Goal: Information Seeking & Learning: Learn about a topic

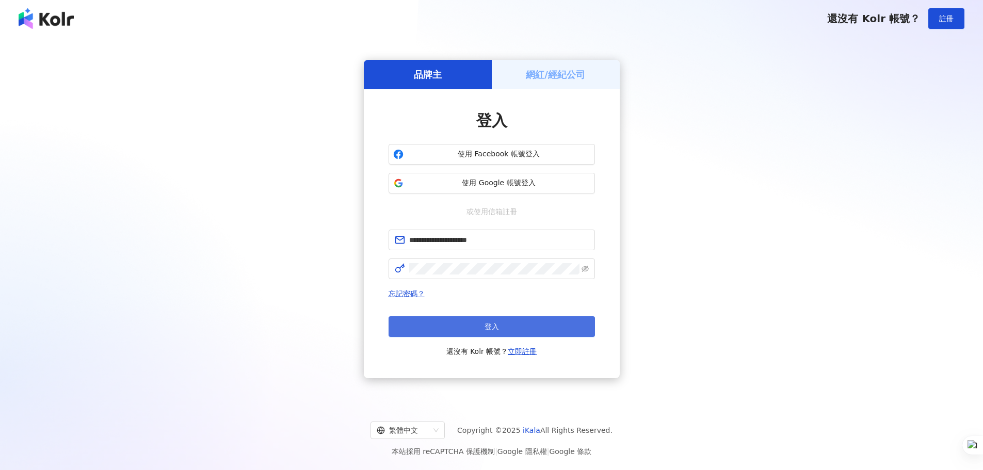
click at [483, 328] on button "登入" at bounding box center [492, 326] width 206 height 21
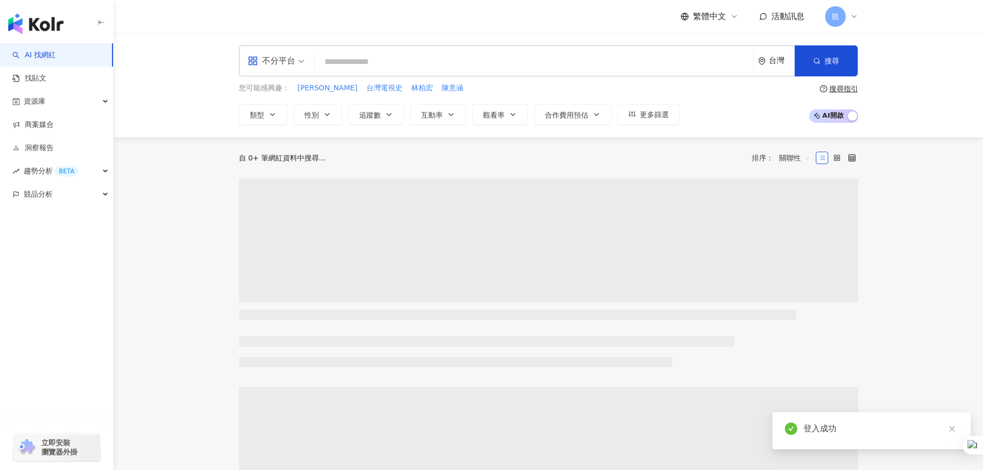
click at [383, 51] on div "不分平台 台灣 搜尋" at bounding box center [548, 60] width 619 height 31
click at [376, 59] on input "search" at bounding box center [534, 62] width 430 height 20
paste input "**********"
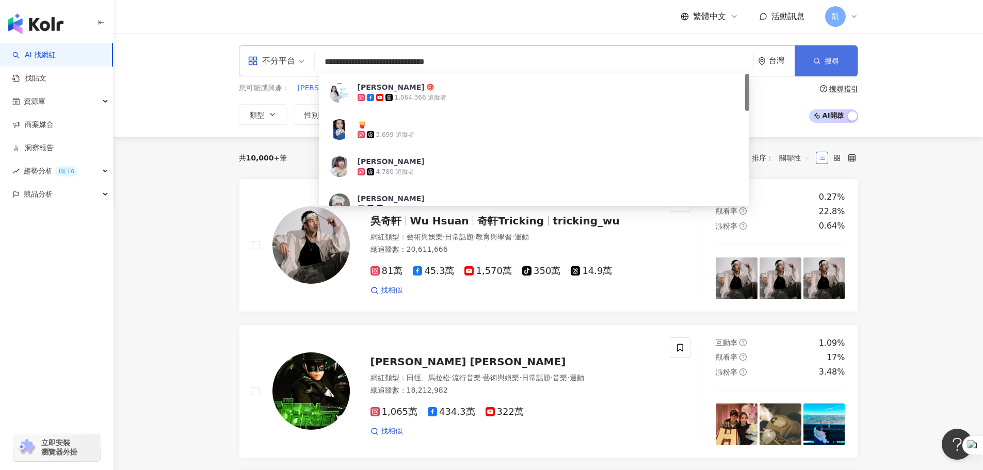
type input "**********"
click at [818, 62] on icon "button" at bounding box center [816, 60] width 7 height 7
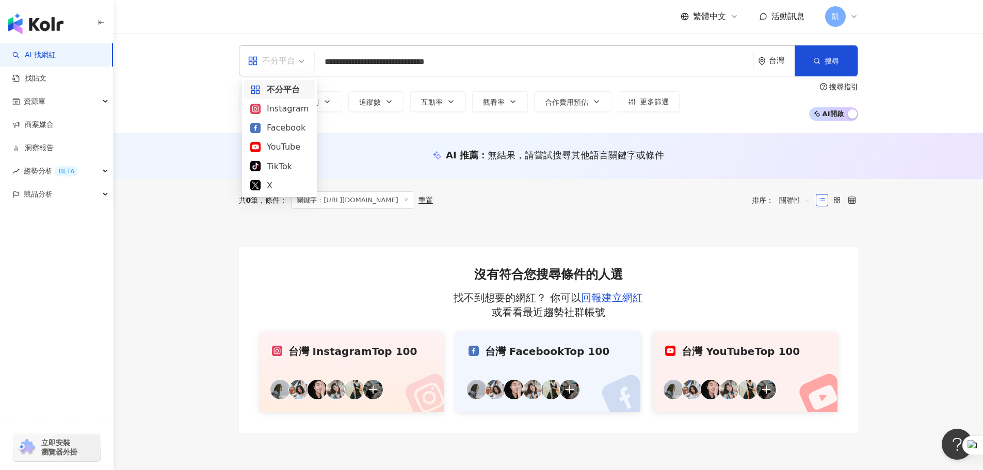
click at [297, 63] on span "不分平台" at bounding box center [276, 61] width 57 height 17
click at [281, 109] on div "Instagram" at bounding box center [279, 108] width 58 height 13
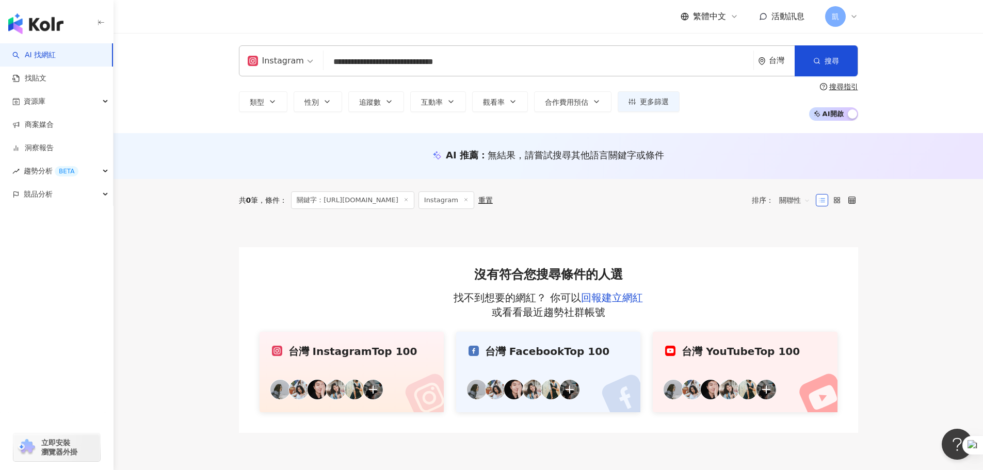
type textarea "*"
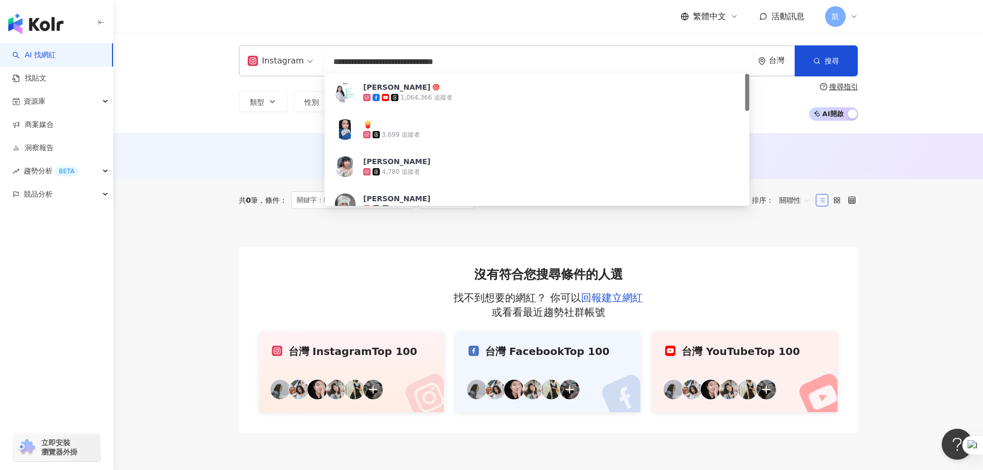
drag, startPoint x: 439, startPoint y: 63, endPoint x: 218, endPoint y: 39, distance: 221.7
click at [218, 39] on div "**********" at bounding box center [548, 83] width 869 height 100
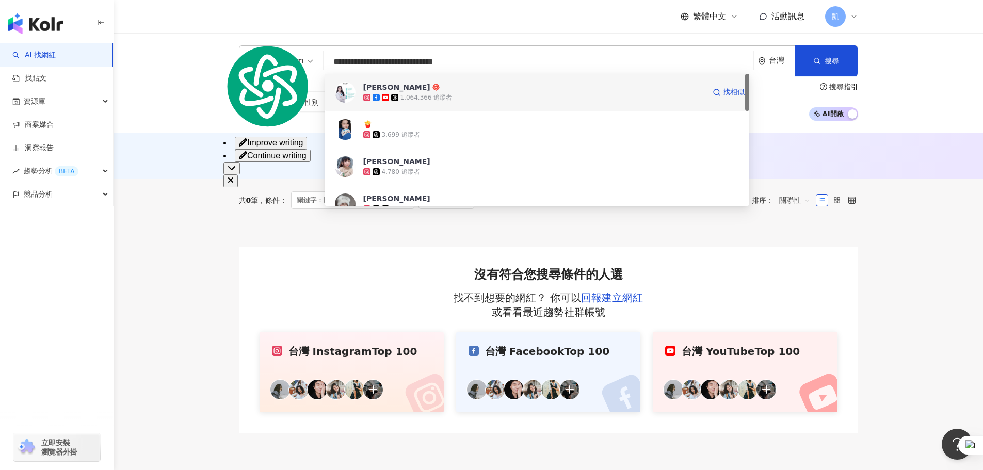
click at [374, 92] on div "[PERSON_NAME] 1,064,366 追蹤者" at bounding box center [534, 92] width 342 height 21
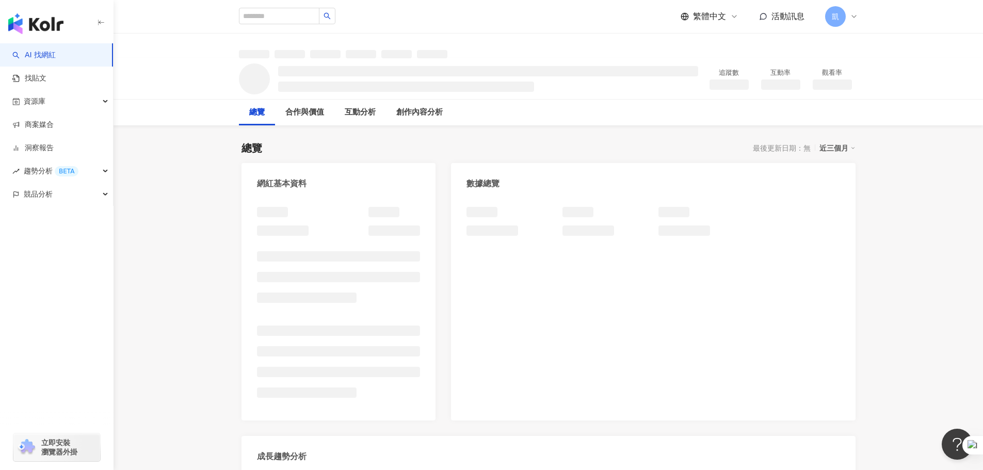
scroll to position [999, 0]
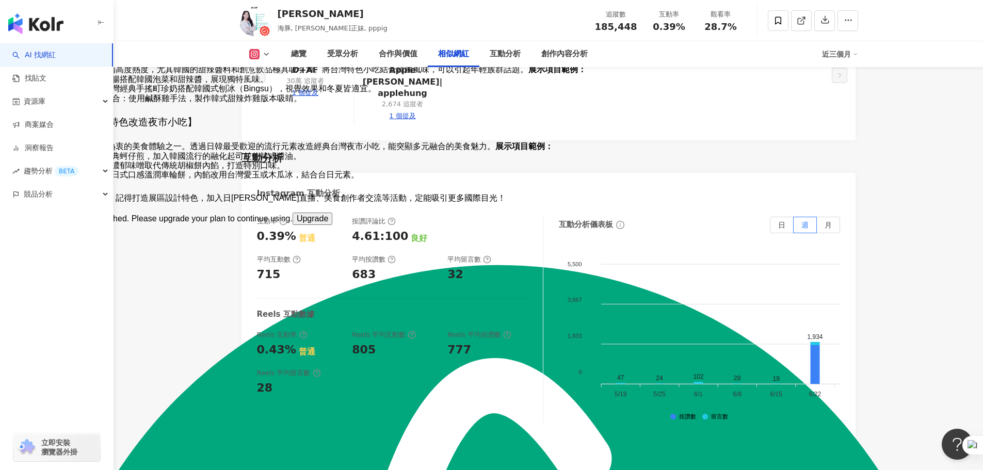
scroll to position [2064, 0]
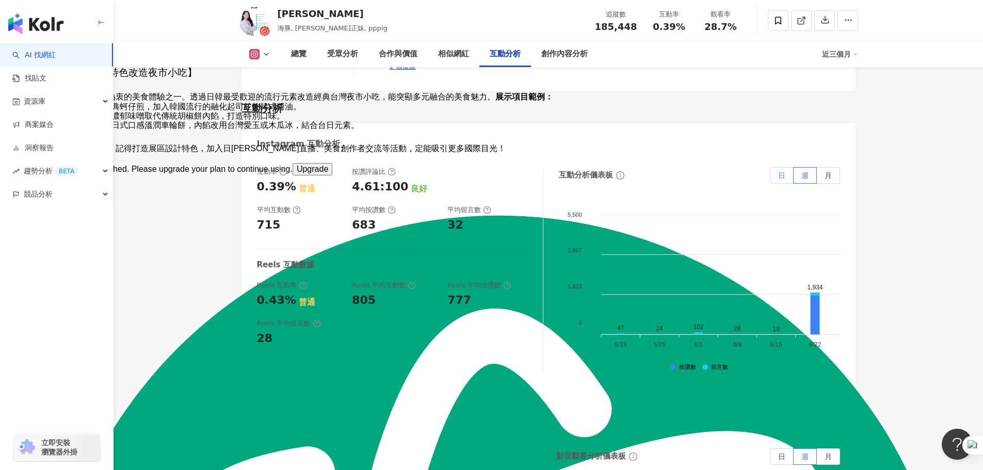
click at [778, 171] on span "日" at bounding box center [781, 175] width 7 height 8
click at [784, 171] on span "日" at bounding box center [781, 175] width 7 height 8
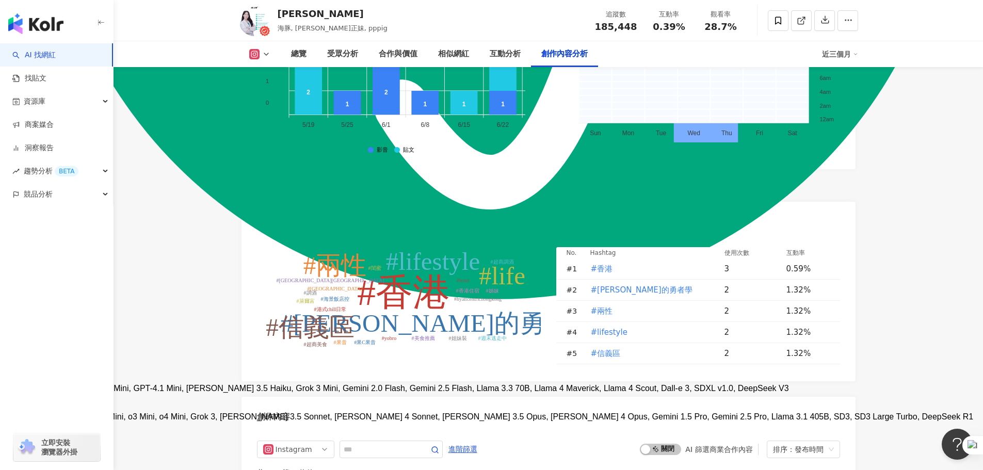
scroll to position [3096, 0]
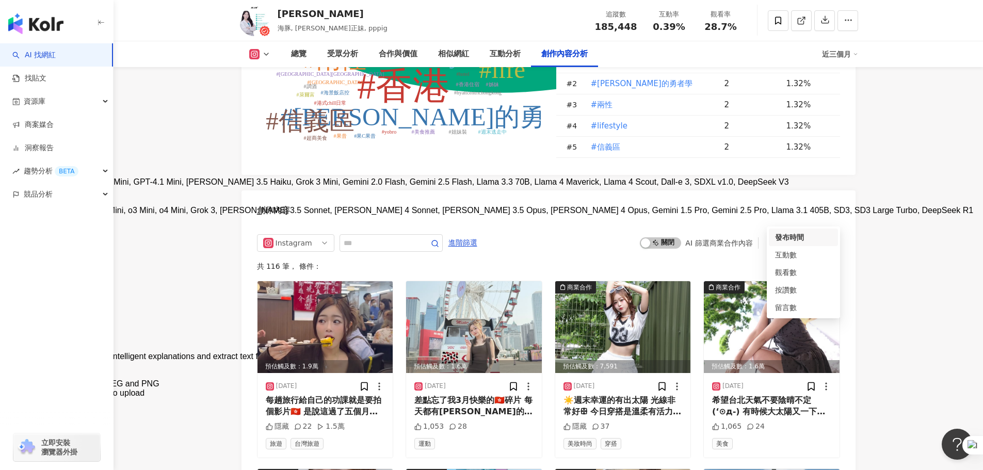
click at [823, 235] on div "排序：發布時間" at bounding box center [799, 243] width 52 height 17
click at [788, 235] on div "排序：發布時間" at bounding box center [799, 243] width 52 height 17
click at [795, 238] on div "發布時間" at bounding box center [803, 237] width 57 height 11
